Goal: Task Accomplishment & Management: Manage account settings

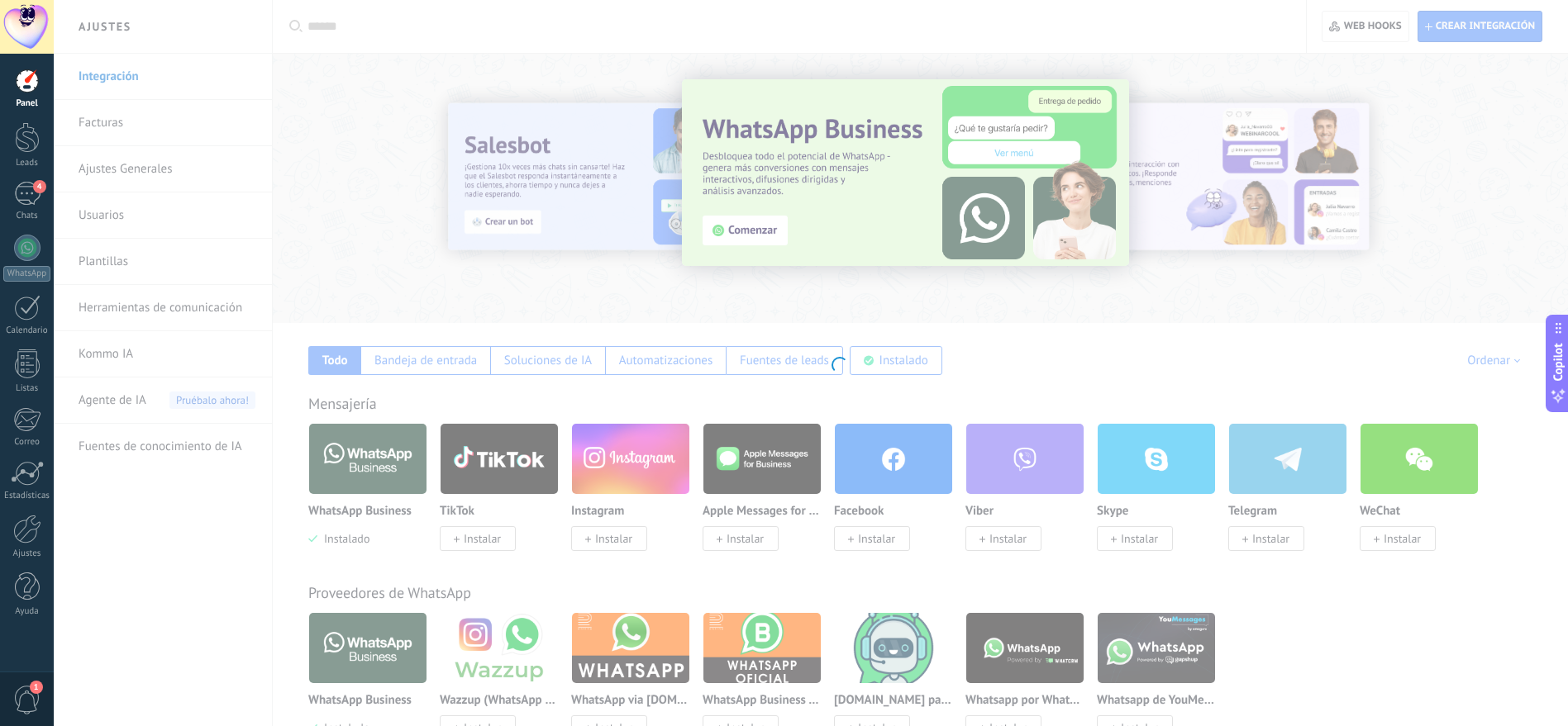
scroll to position [25, 0]
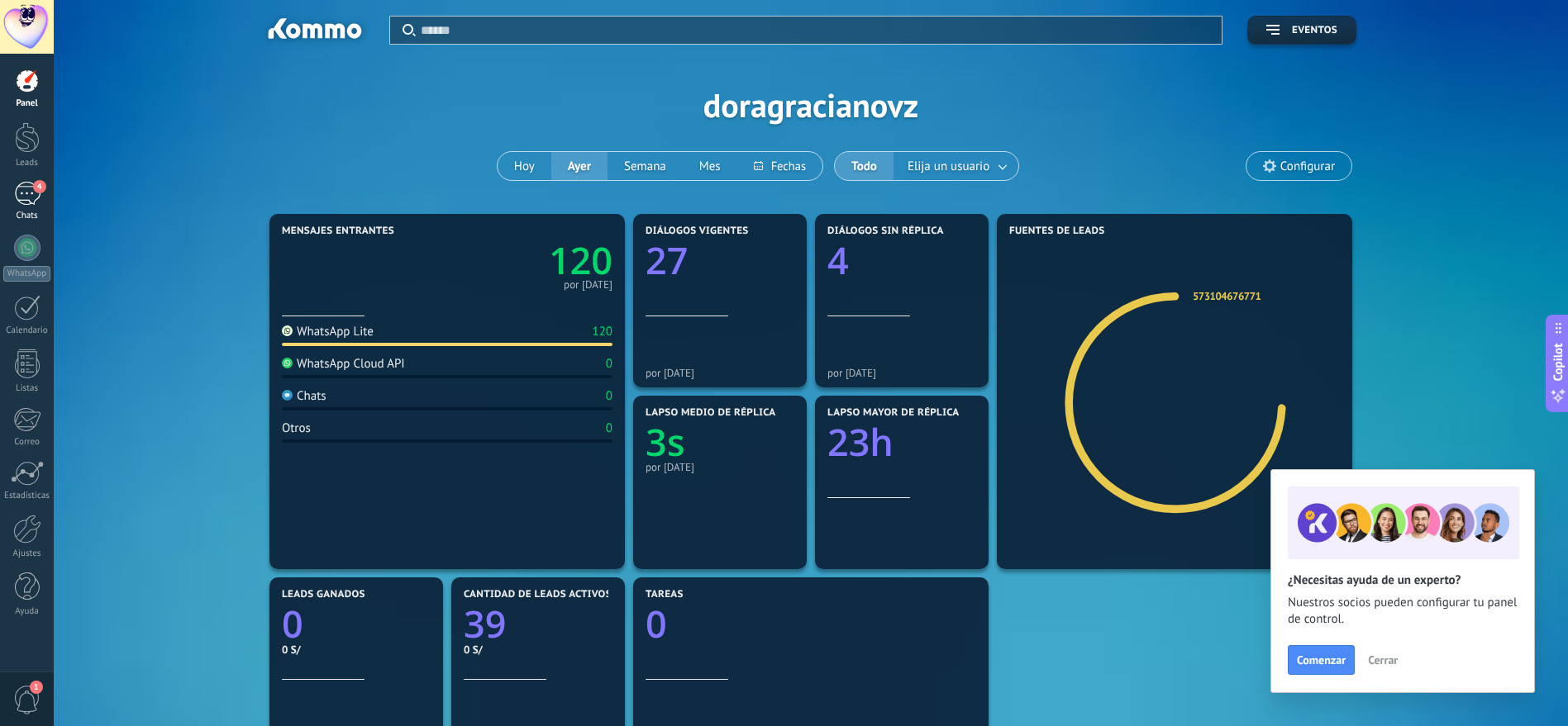
click at [23, 196] on div "4" at bounding box center [27, 194] width 26 height 24
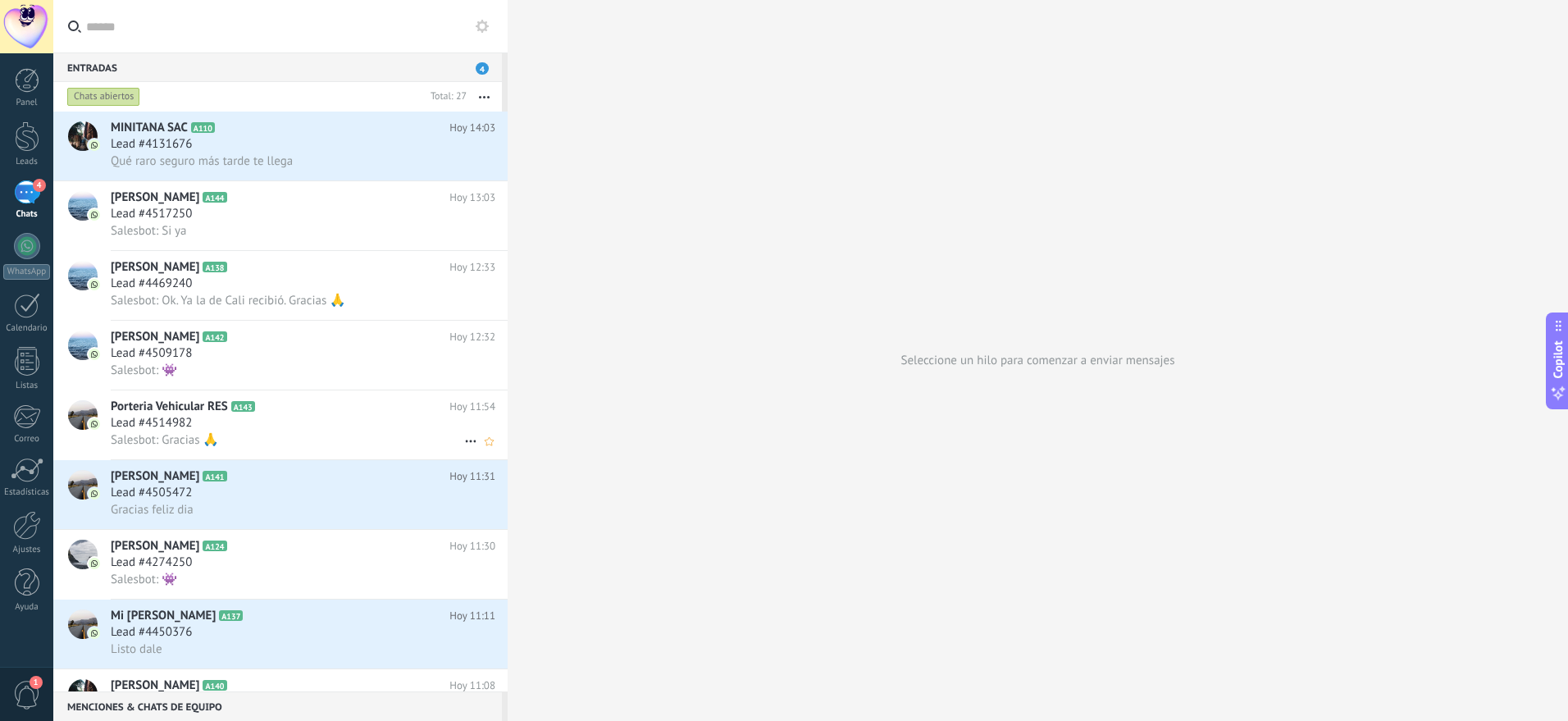
click at [466, 442] on use at bounding box center [470, 441] width 11 height 3
click at [500, 450] on span "Conversación cerrada" at bounding box center [544, 449] width 112 height 33
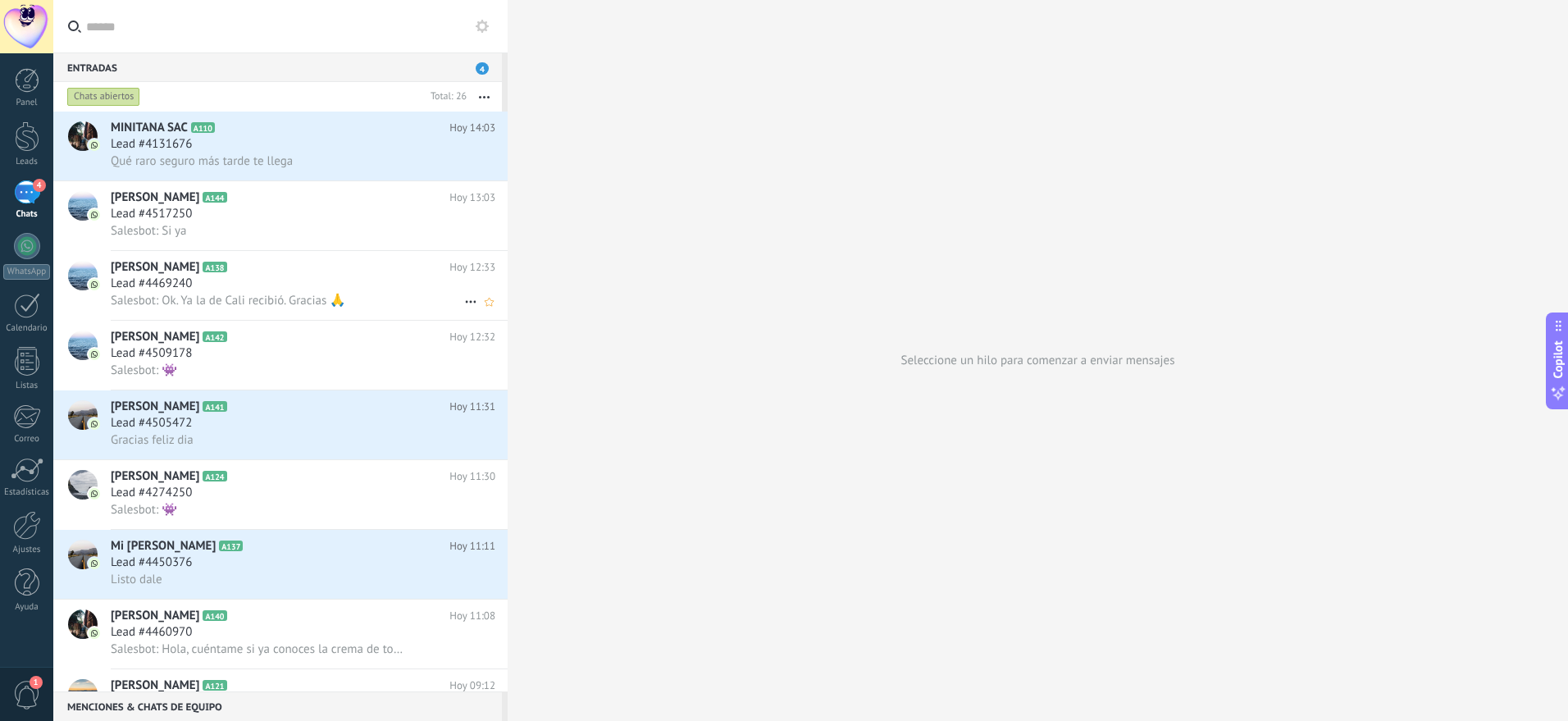
click at [469, 306] on icon at bounding box center [471, 302] width 20 height 20
click at [501, 314] on span "Conversación cerrada" at bounding box center [544, 310] width 112 height 33
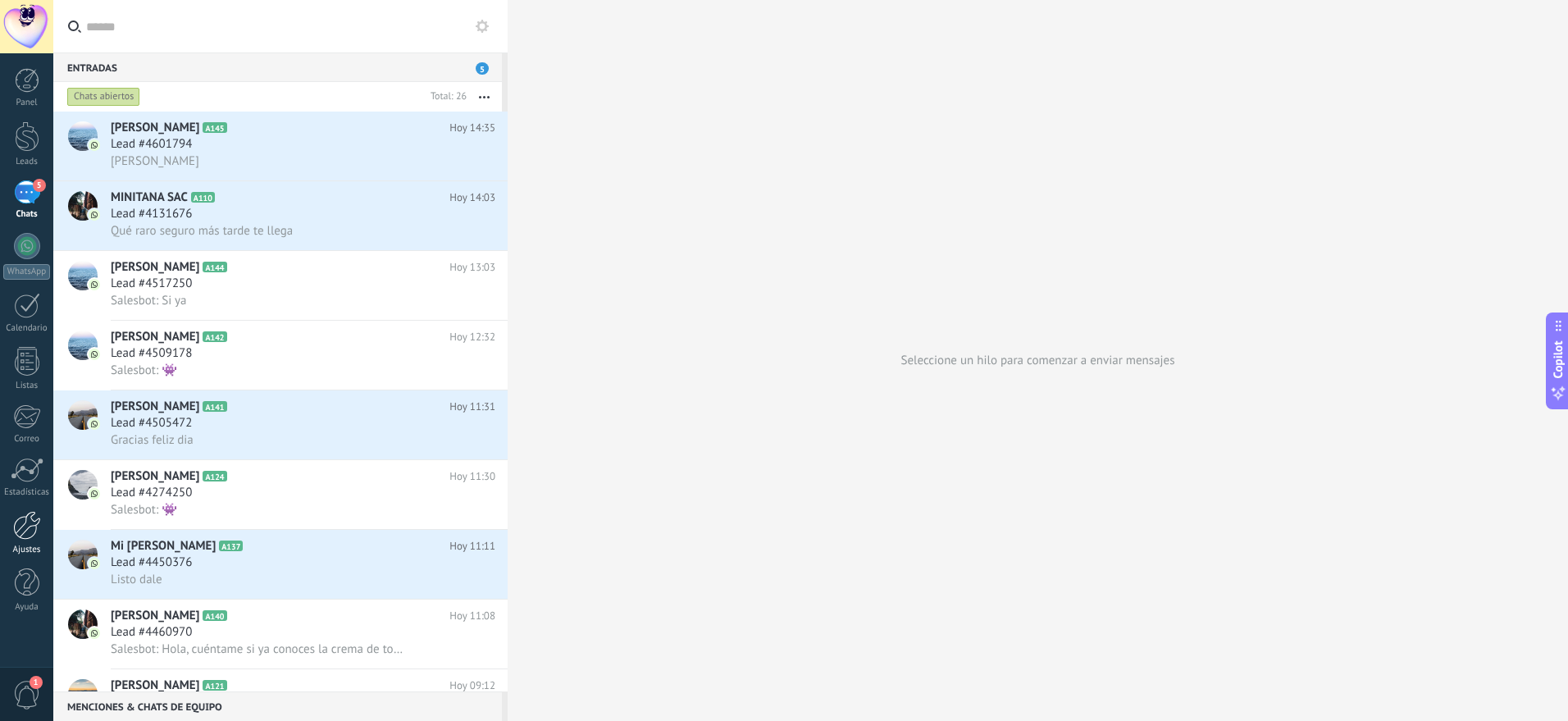
click at [23, 520] on div at bounding box center [27, 526] width 28 height 29
